Goal: Book appointment/travel/reservation

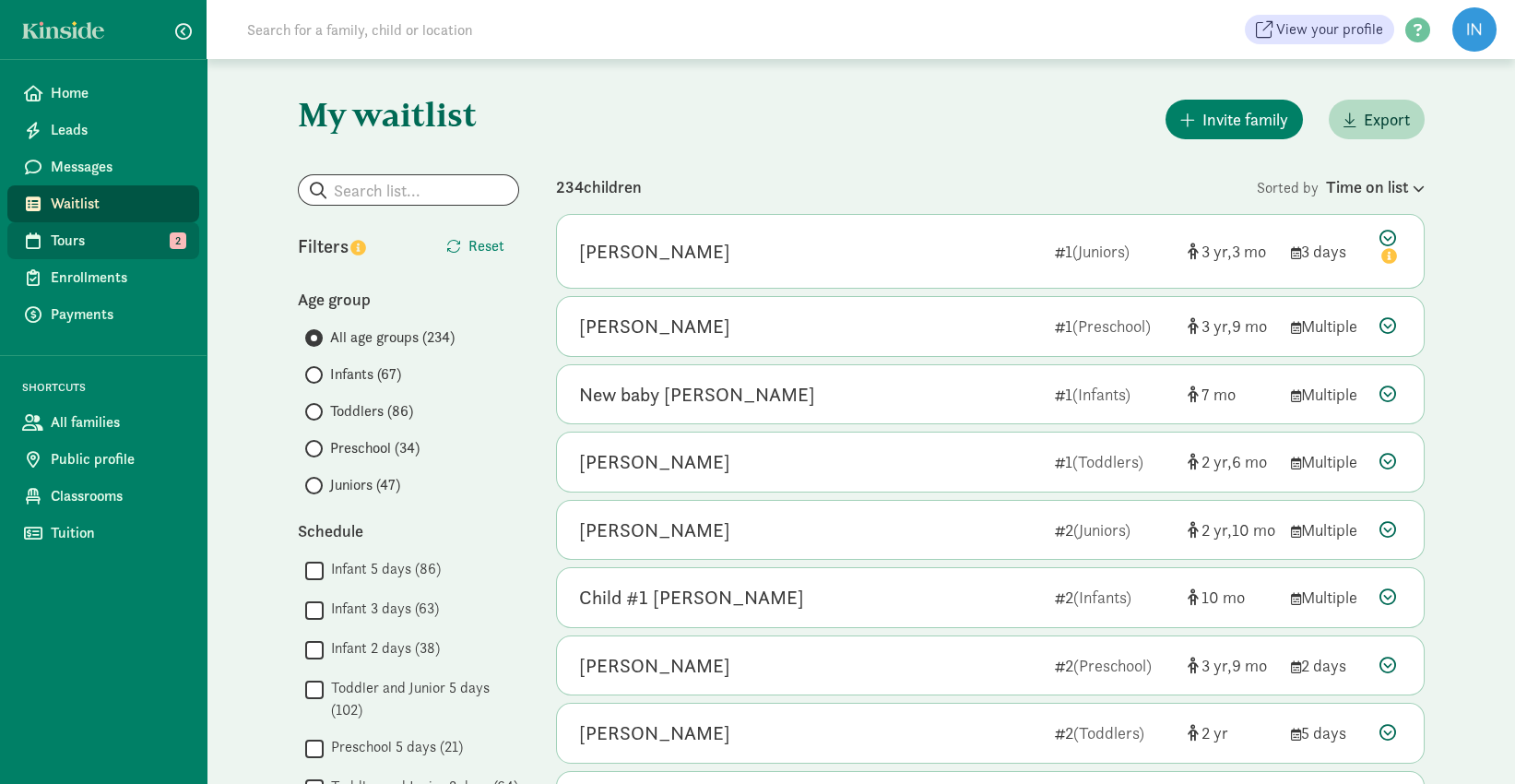
click at [77, 247] on span "Tours" at bounding box center [117, 241] width 134 height 23
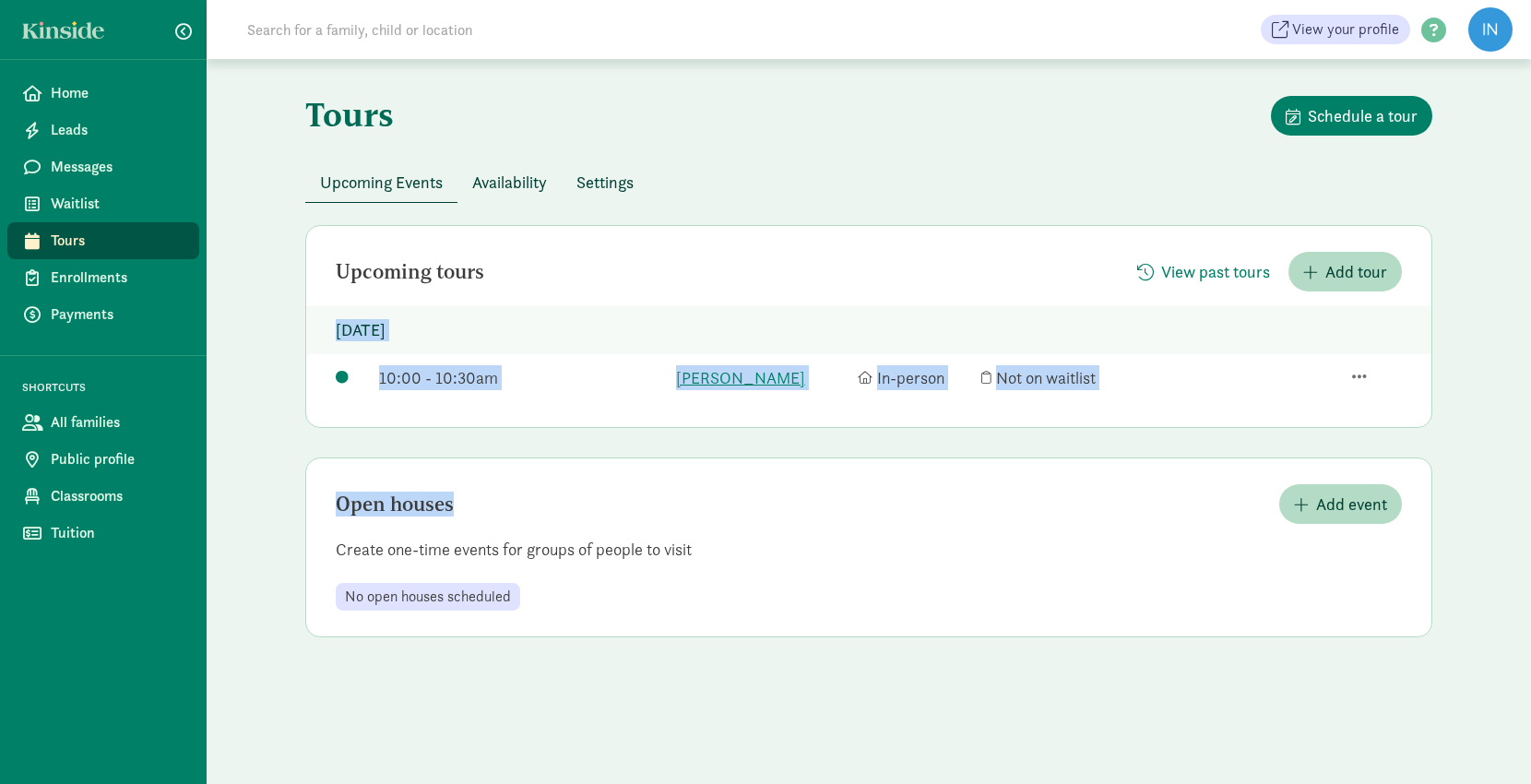
drag, startPoint x: 327, startPoint y: 324, endPoint x: 1144, endPoint y: 503, distance: 836.4
click at [1144, 502] on div "Upcoming tours View past tours Add tour Wednesday, October 1, 2025 10:00 - 10:3…" at bounding box center [868, 430] width 1127 height 412
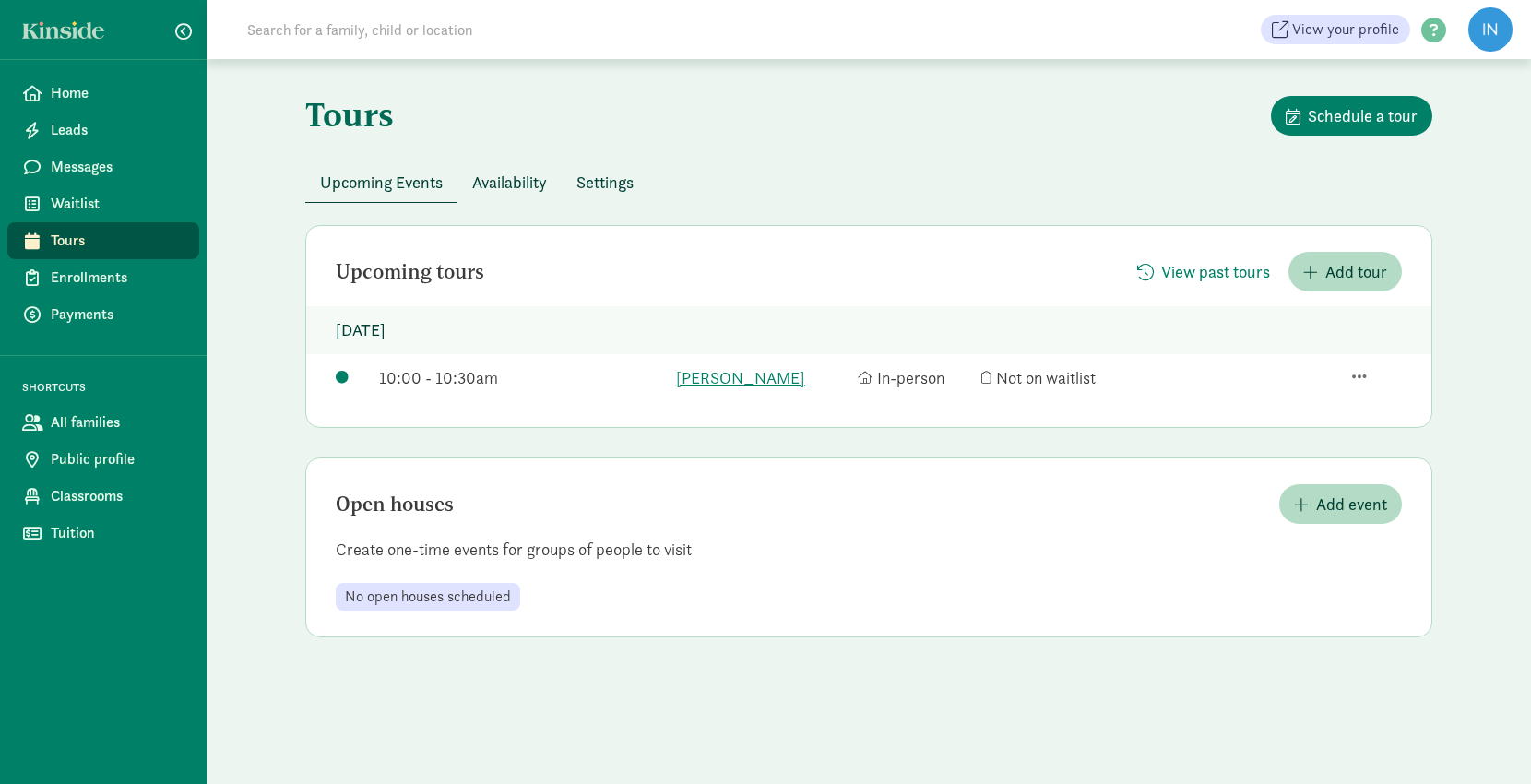
click at [921, 576] on div "Open houses Add event Create one-time events for groups of people to visit No o…" at bounding box center [868, 548] width 1127 height 180
click at [611, 232] on div "Upcoming tours View past tours Add tour Wednesday, October 1, 2025 10:00 - 10:3…" at bounding box center [868, 326] width 1127 height 203
drag, startPoint x: 832, startPoint y: 326, endPoint x: 1288, endPoint y: 494, distance: 486.0
click at [1288, 494] on div "Upcoming tours View past tours Add tour Wednesday, October 1, 2025 10:00 - 10:3…" at bounding box center [868, 430] width 1127 height 412
click at [1288, 494] on button "Add event" at bounding box center [1341, 504] width 123 height 39
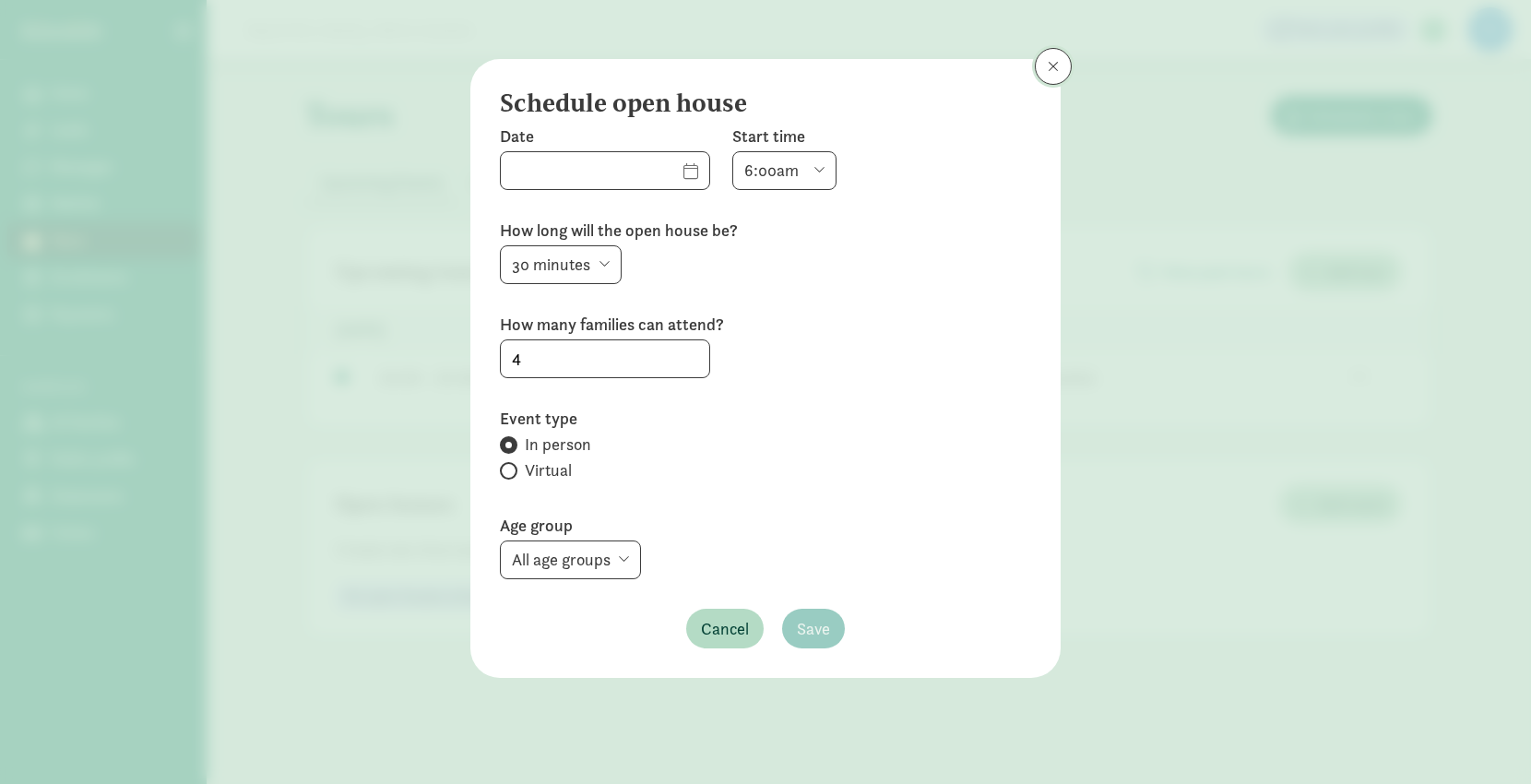
click at [1059, 65] on button at bounding box center [1053, 66] width 37 height 37
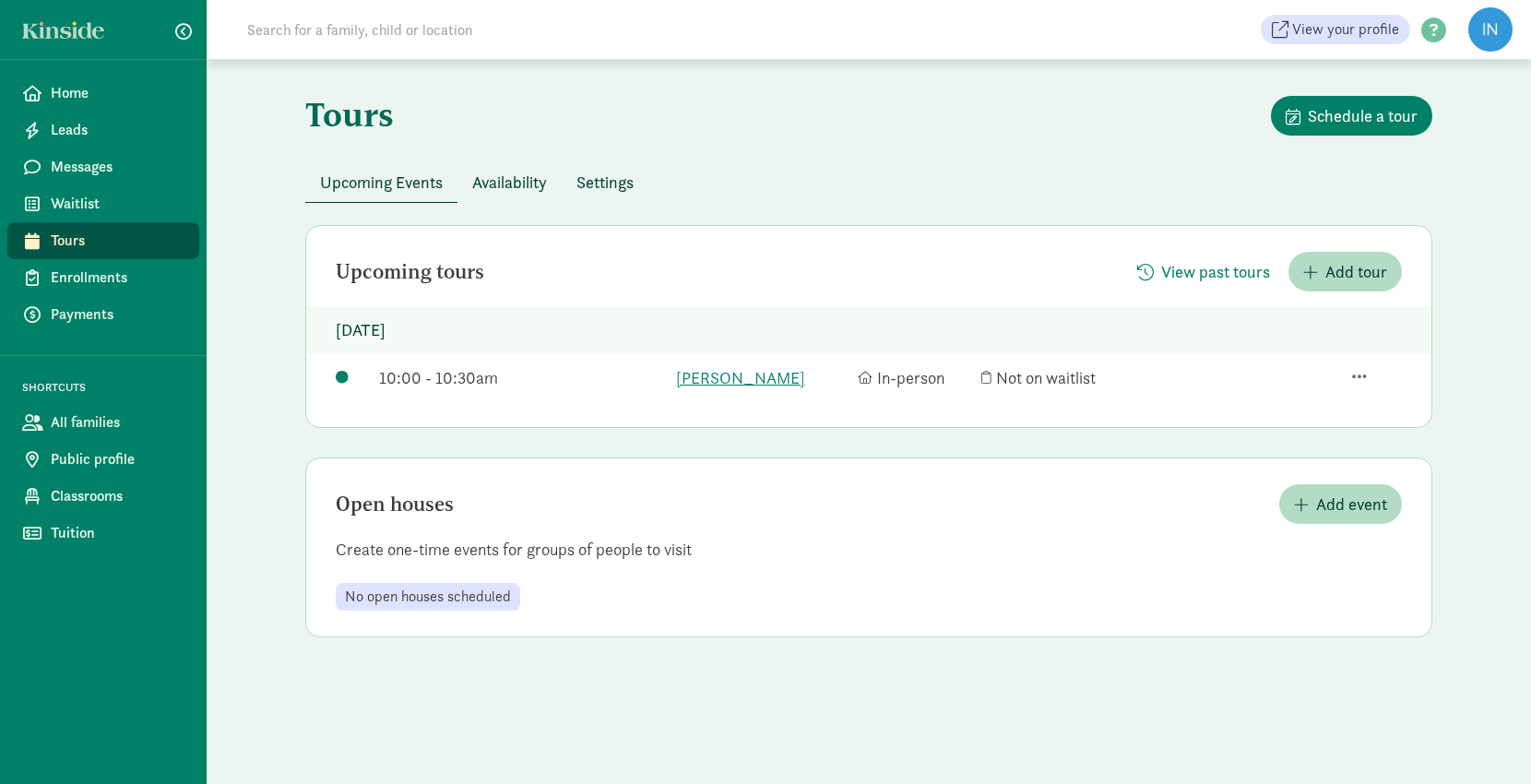
click at [708, 128] on div "Tours Schedule a tour" at bounding box center [868, 128] width 1127 height 67
